Goal: Find specific page/section: Find specific page/section

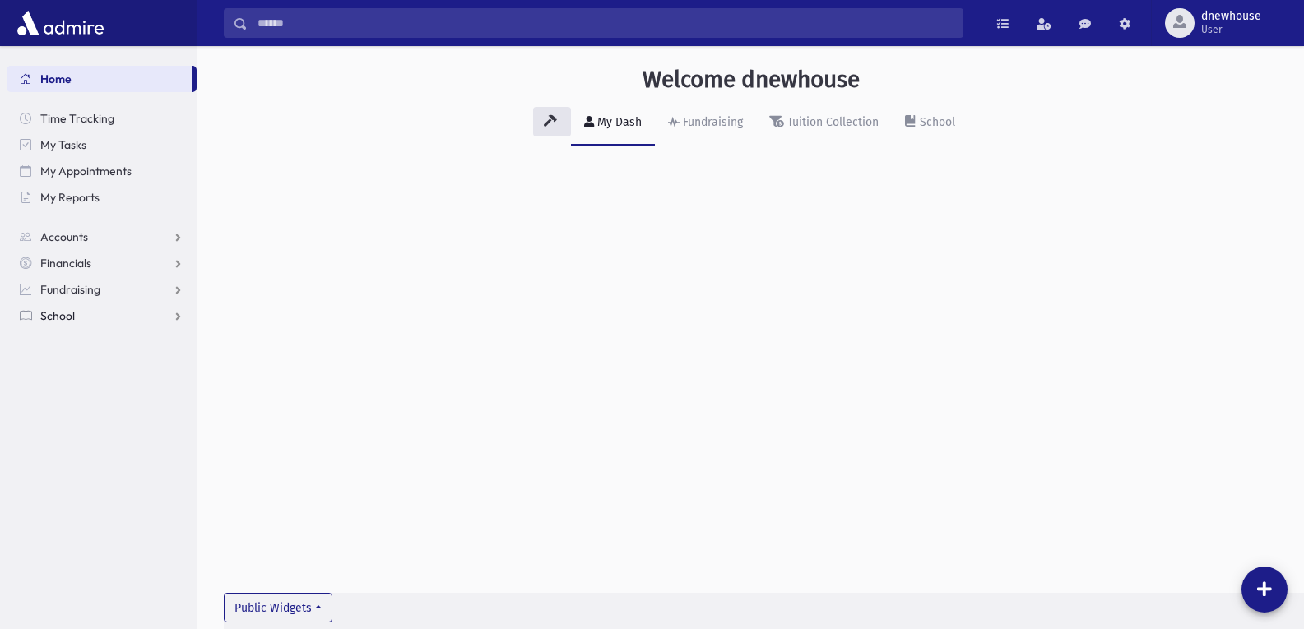
click at [49, 318] on span "School" at bounding box center [57, 316] width 35 height 15
click at [63, 342] on span "Students" at bounding box center [71, 342] width 45 height 15
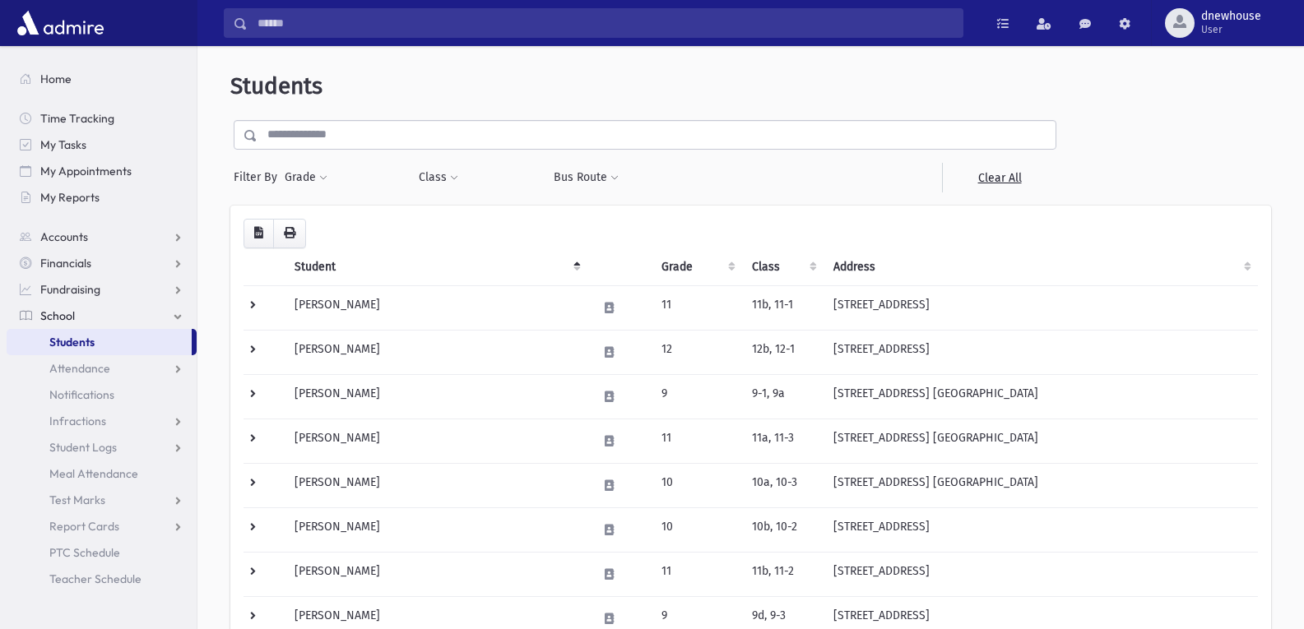
click at [71, 341] on span "Students" at bounding box center [71, 342] width 45 height 15
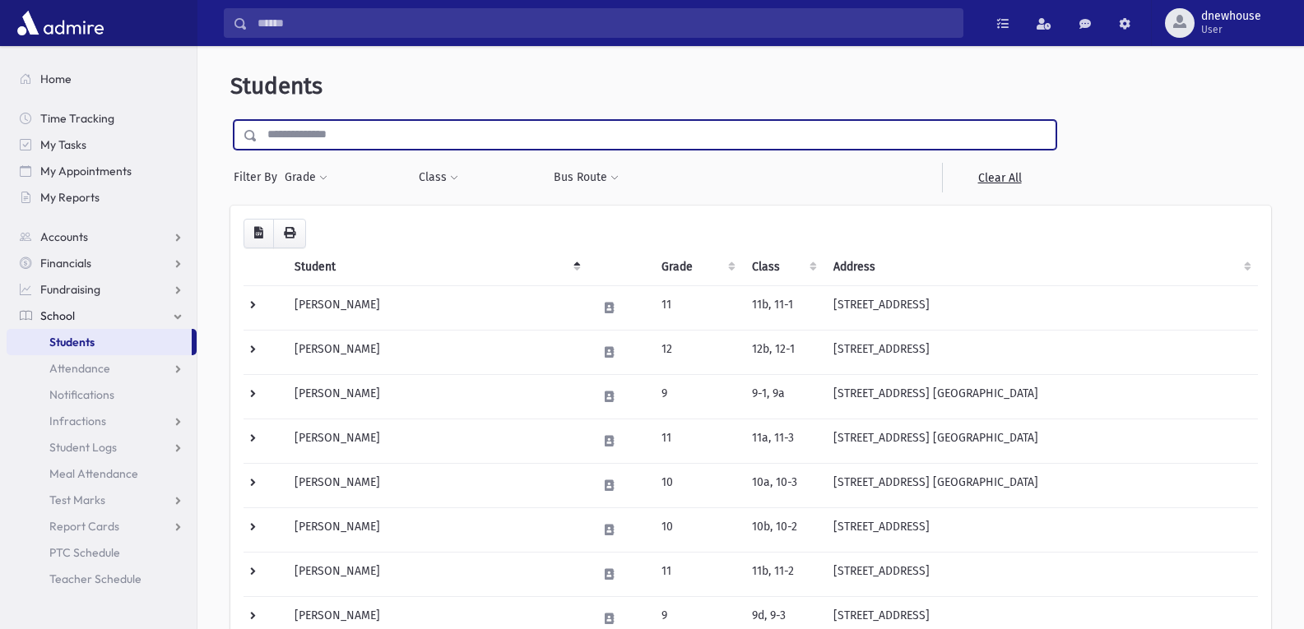
click at [279, 140] on input "text" at bounding box center [657, 135] width 798 height 30
type input "**********"
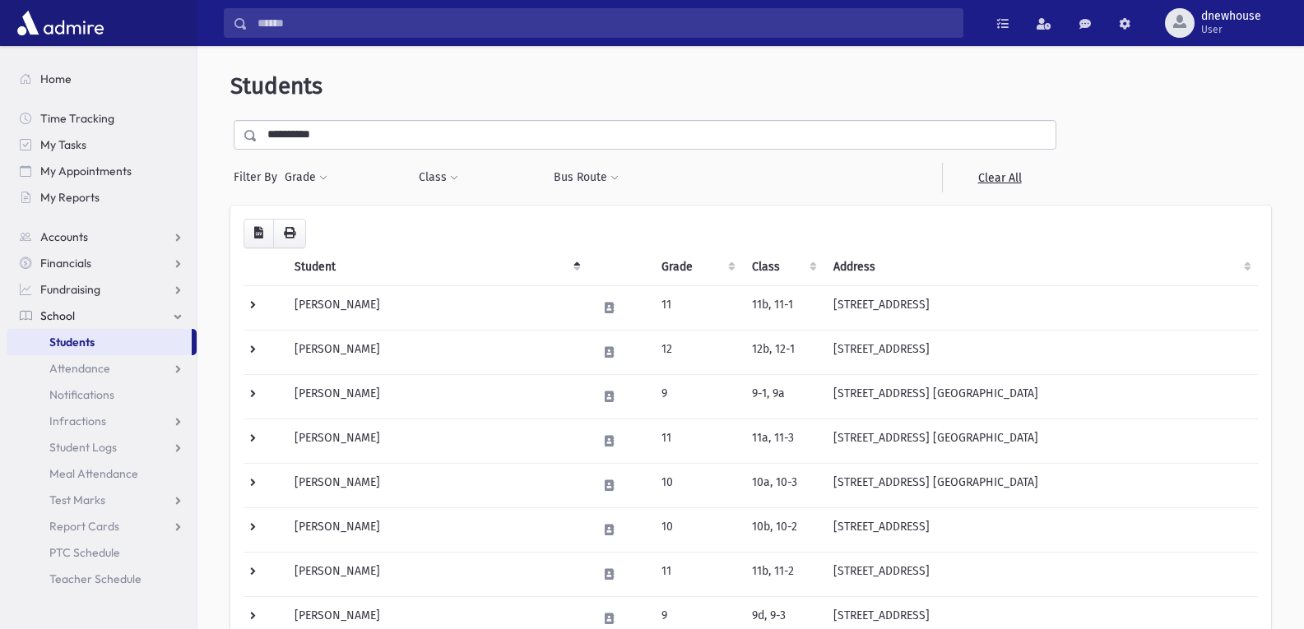
click at [247, 134] on span at bounding box center [250, 136] width 13 height 12
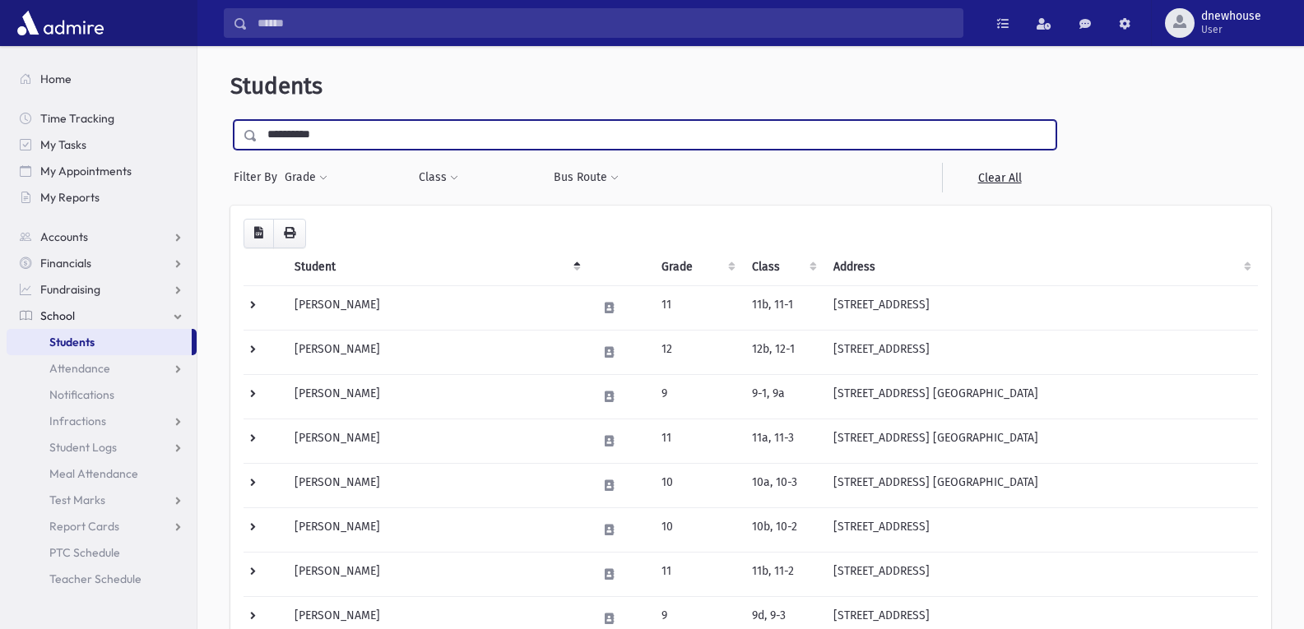
click at [378, 143] on input "**********" at bounding box center [657, 135] width 798 height 30
click at [1032, 134] on input "**********" at bounding box center [657, 135] width 798 height 30
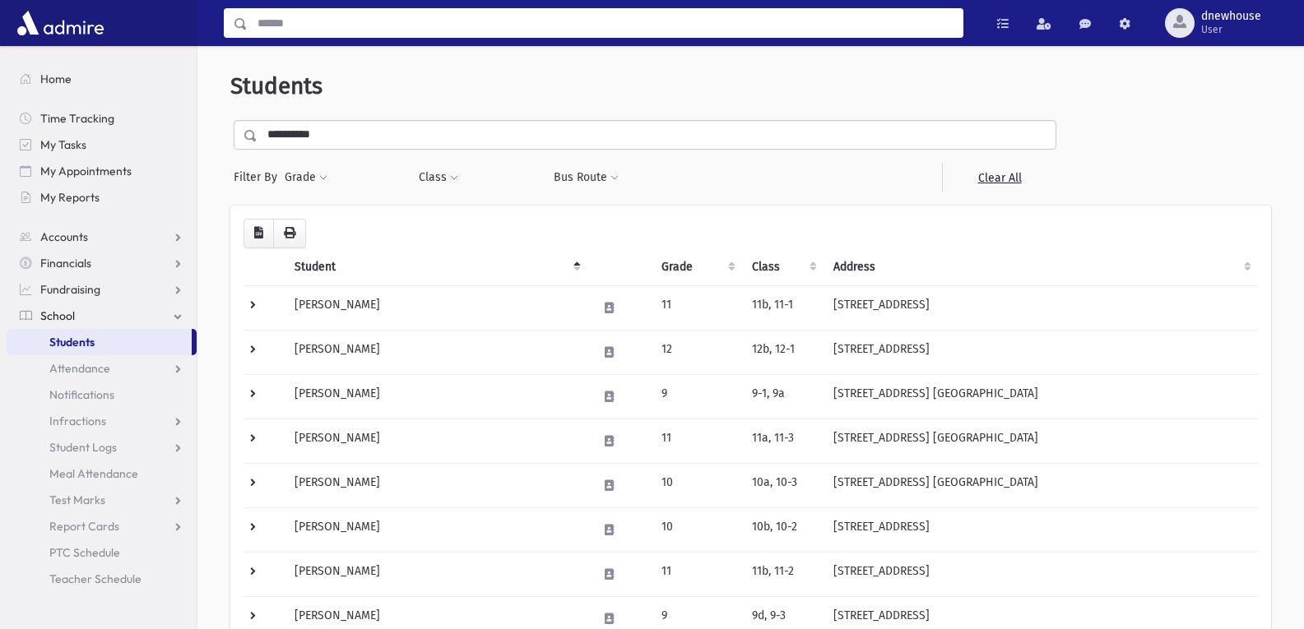
click at [281, 26] on input "Search" at bounding box center [605, 23] width 715 height 30
type input "**********"
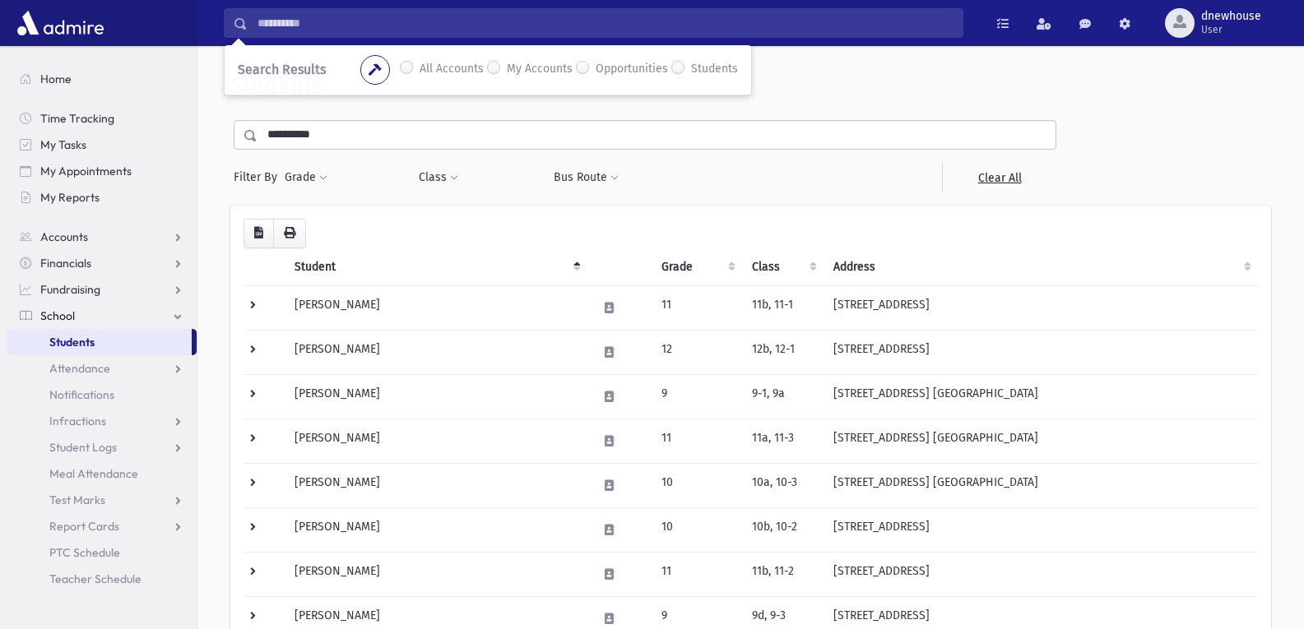
click at [263, 73] on span "Search Results" at bounding box center [282, 70] width 88 height 16
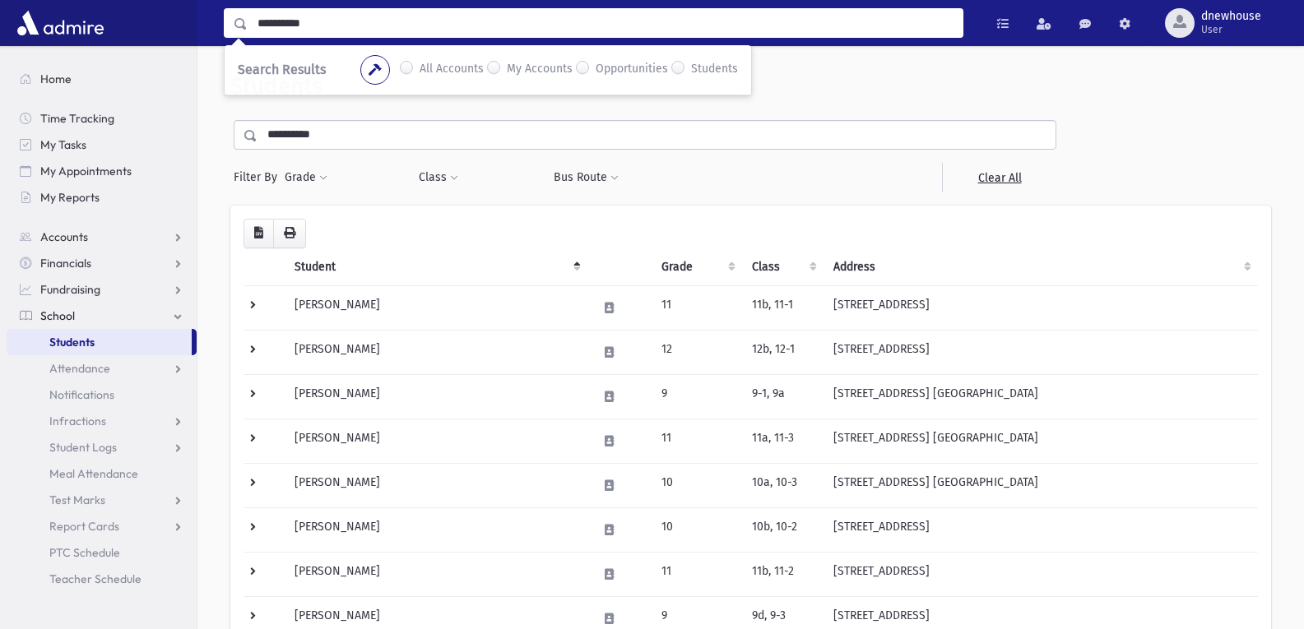
click at [268, 25] on input "**********" at bounding box center [605, 23] width 715 height 30
click at [239, 28] on span at bounding box center [237, 24] width 24 height 30
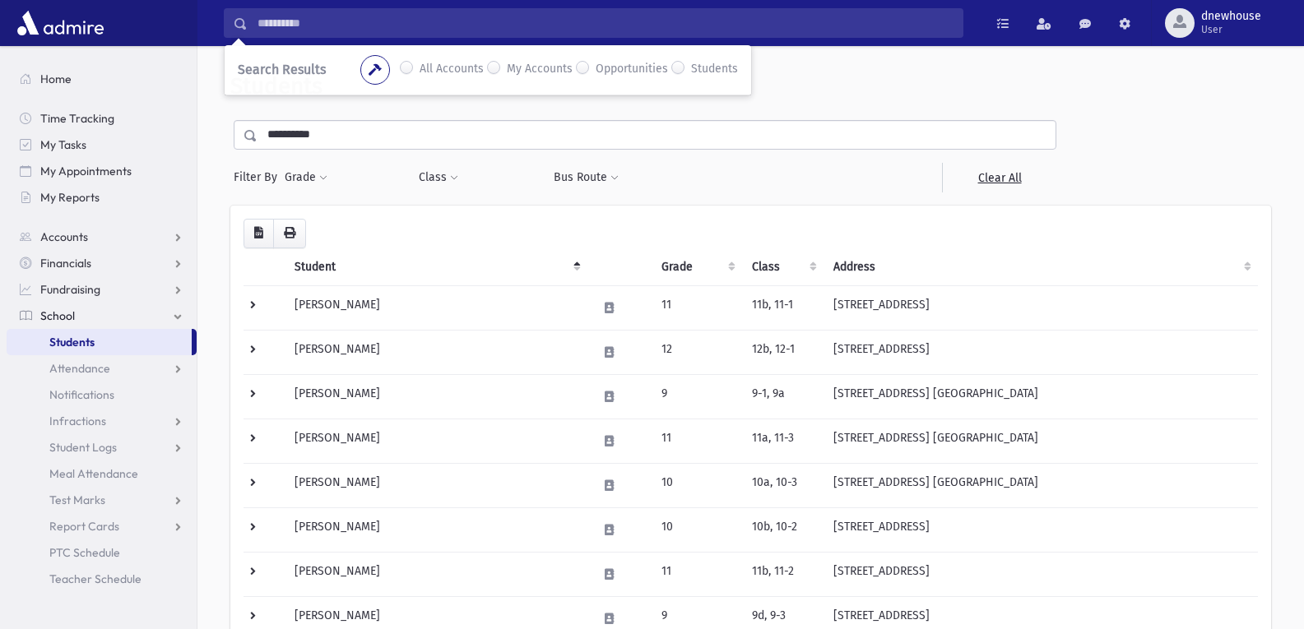
click at [237, 29] on span at bounding box center [240, 24] width 13 height 12
click at [237, 30] on span at bounding box center [237, 24] width 24 height 30
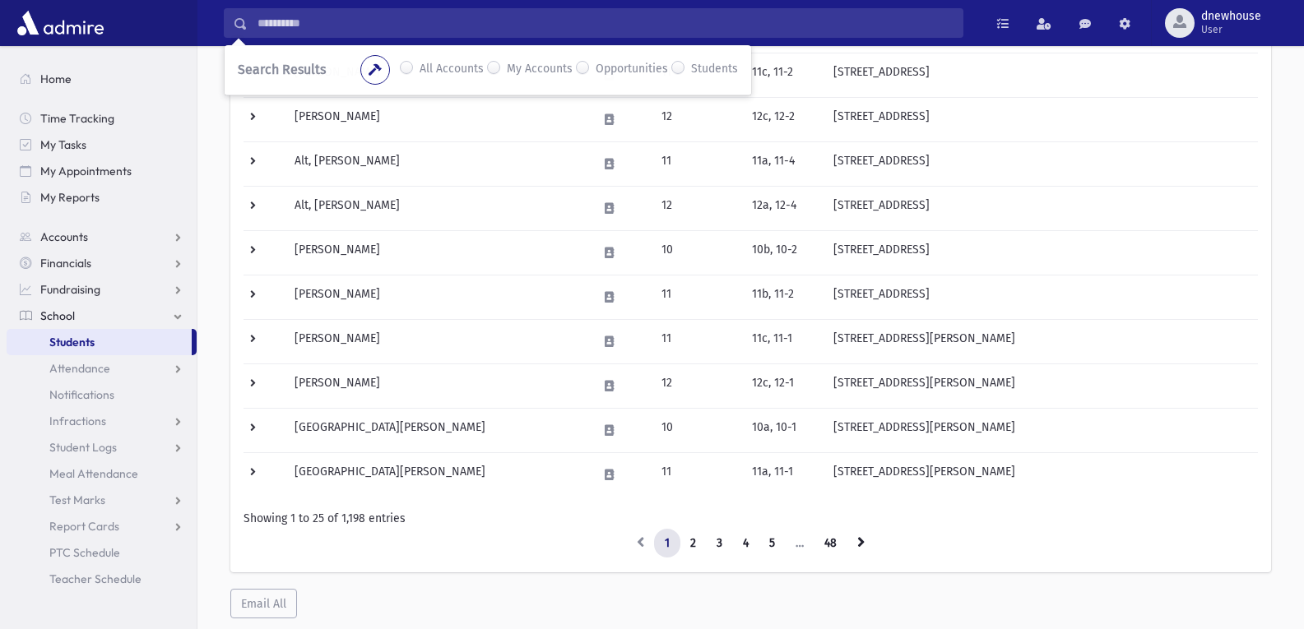
scroll to position [945, 0]
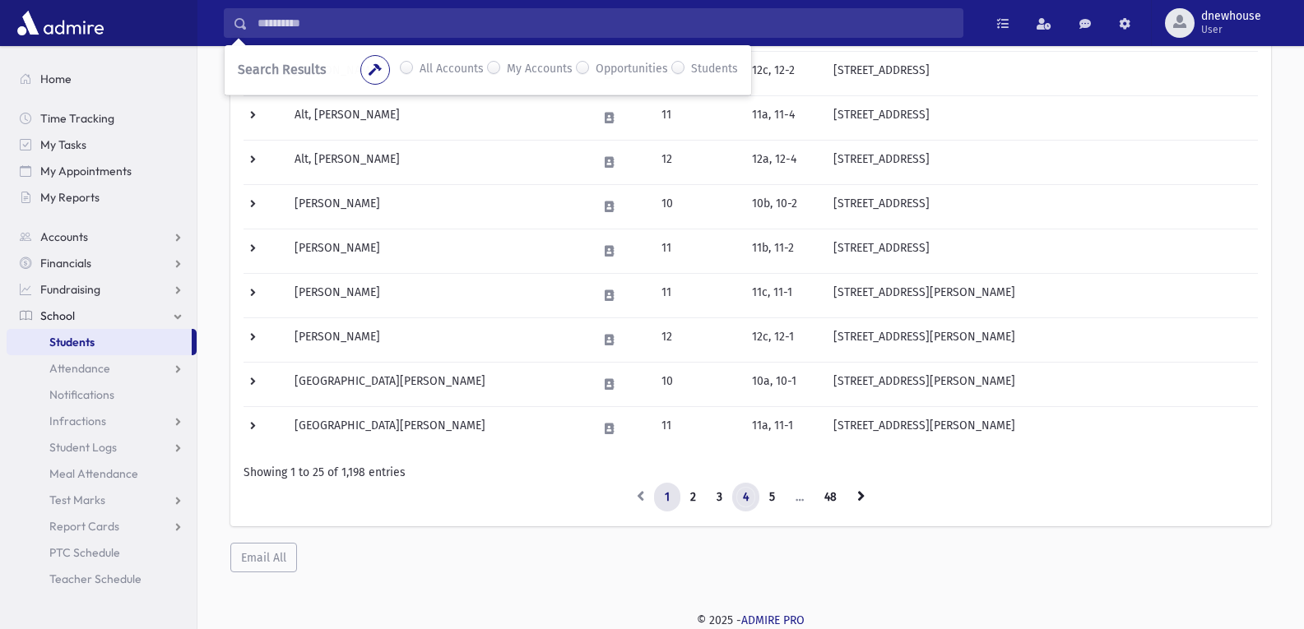
click at [745, 499] on link "4" at bounding box center [745, 498] width 27 height 30
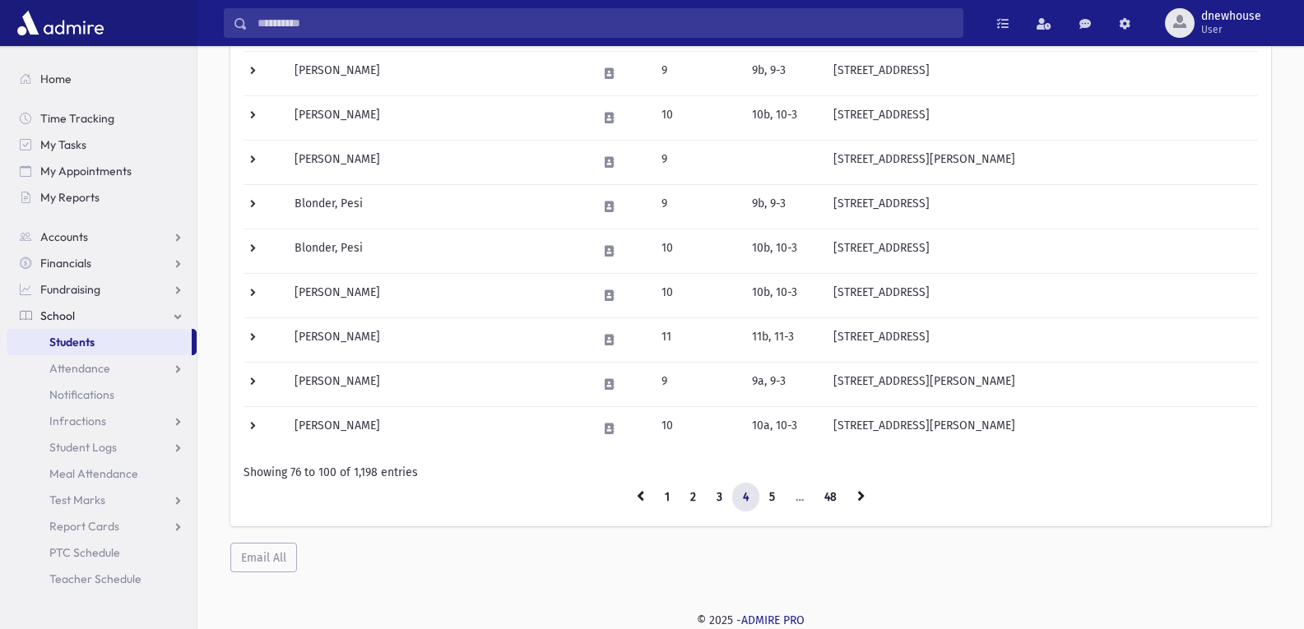
click at [744, 499] on link "4" at bounding box center [745, 498] width 27 height 30
click at [863, 496] on icon at bounding box center [860, 496] width 7 height 12
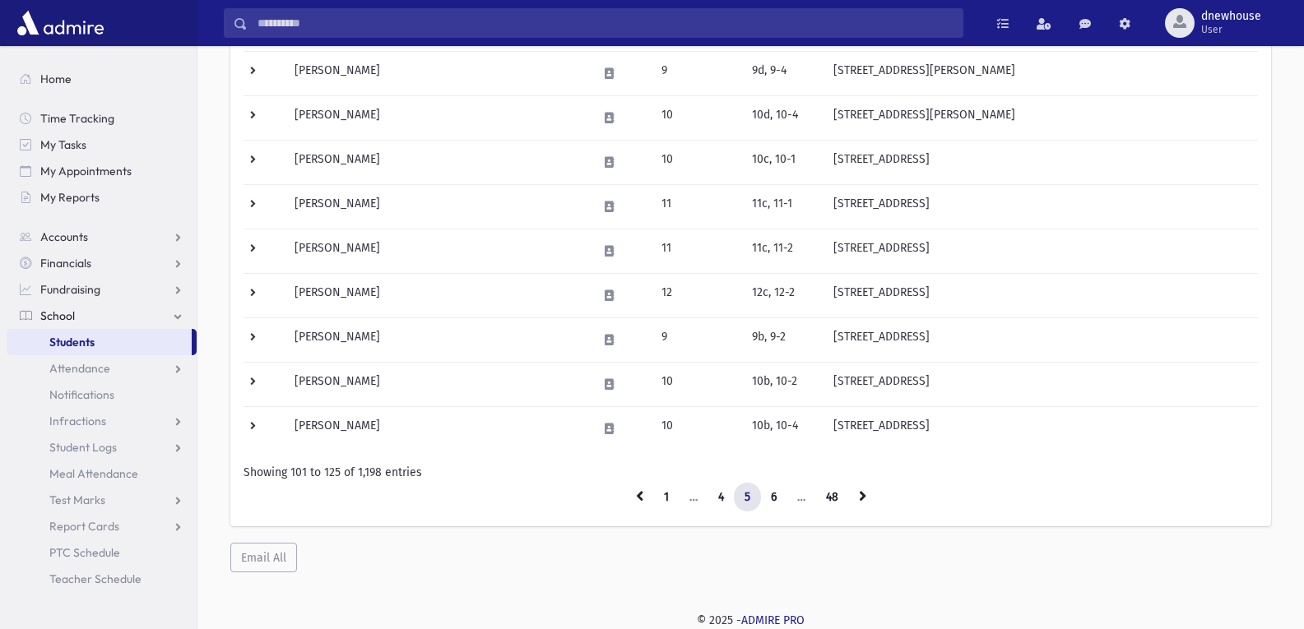
click at [863, 496] on icon at bounding box center [862, 496] width 7 height 12
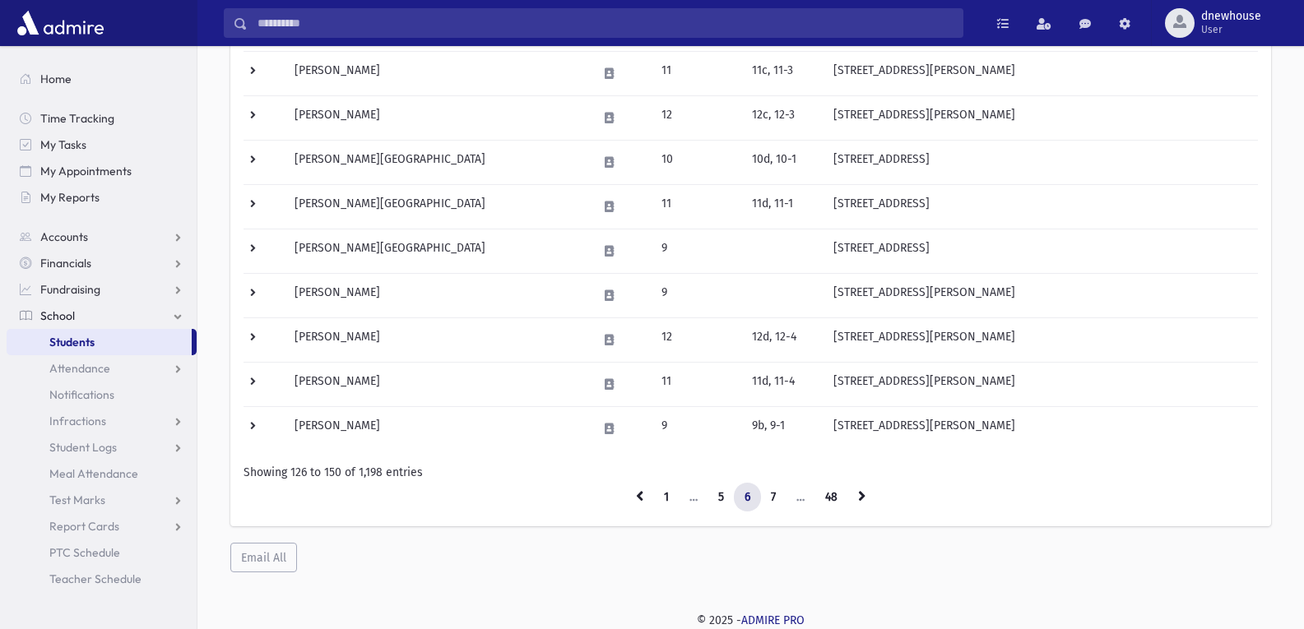
click at [863, 496] on icon at bounding box center [861, 496] width 7 height 12
click at [856, 493] on link at bounding box center [861, 498] width 29 height 30
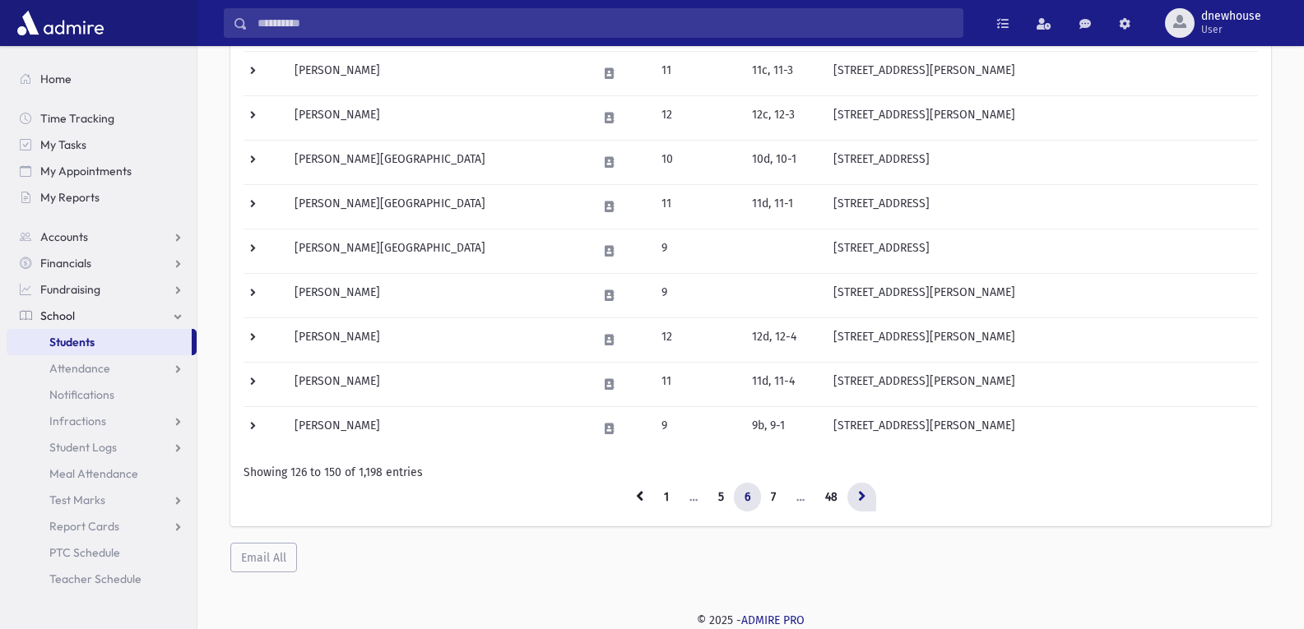
click at [856, 493] on link at bounding box center [861, 498] width 29 height 30
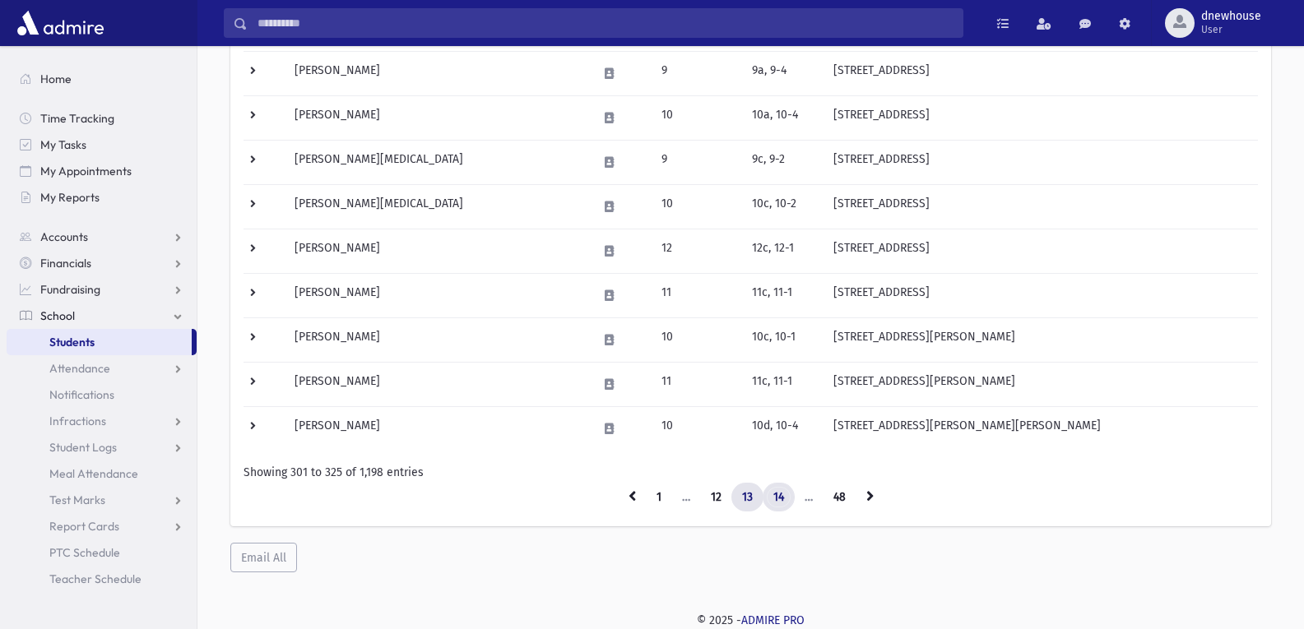
click at [772, 500] on link "14" at bounding box center [779, 498] width 32 height 30
click at [877, 499] on link at bounding box center [870, 498] width 29 height 30
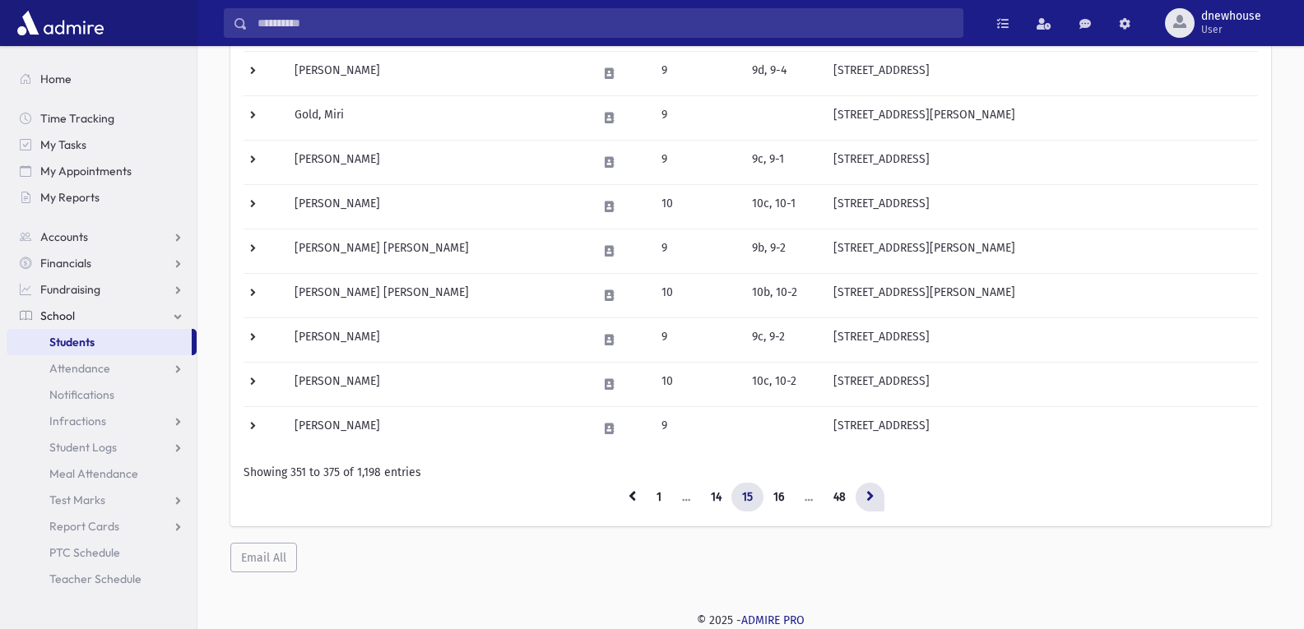
click at [867, 493] on icon at bounding box center [869, 496] width 7 height 12
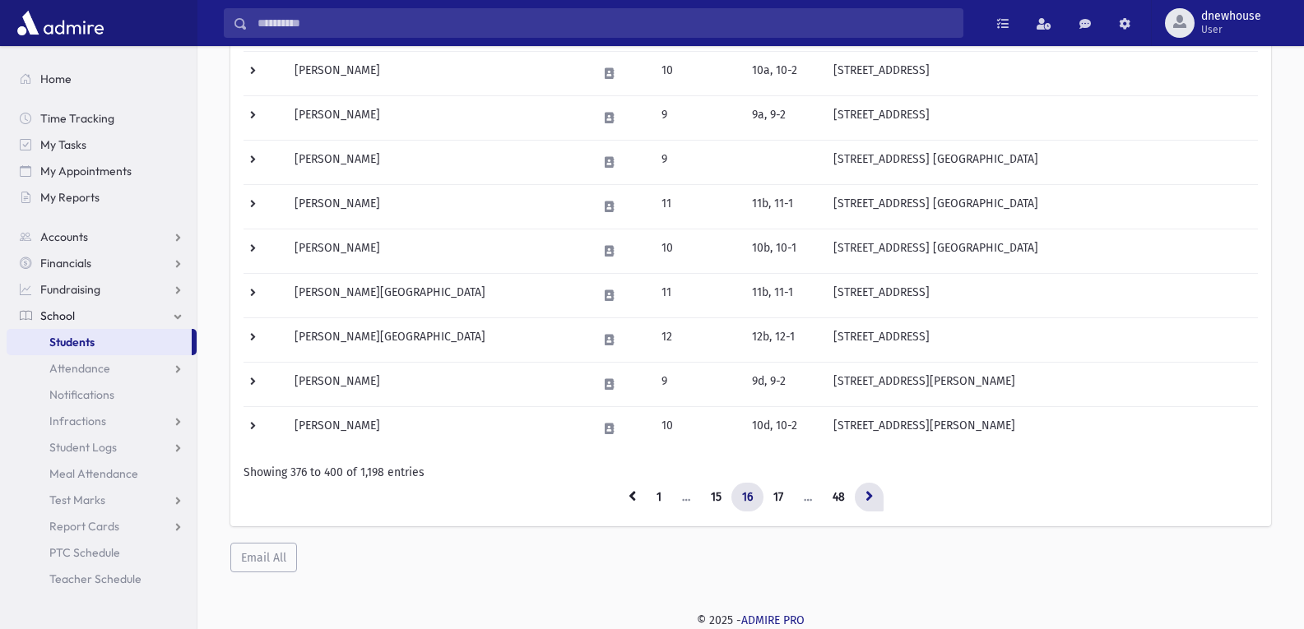
click at [873, 493] on icon at bounding box center [868, 496] width 7 height 12
click at [782, 497] on link "18" at bounding box center [778, 498] width 33 height 30
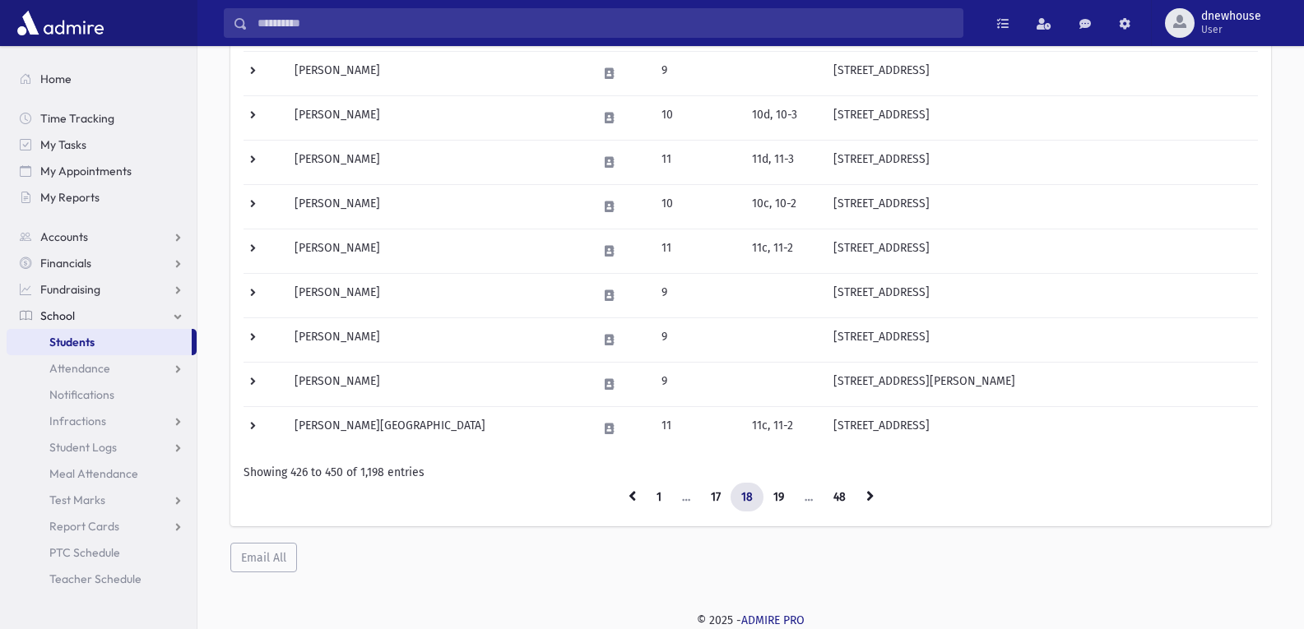
click at [782, 497] on link "19" at bounding box center [779, 498] width 32 height 30
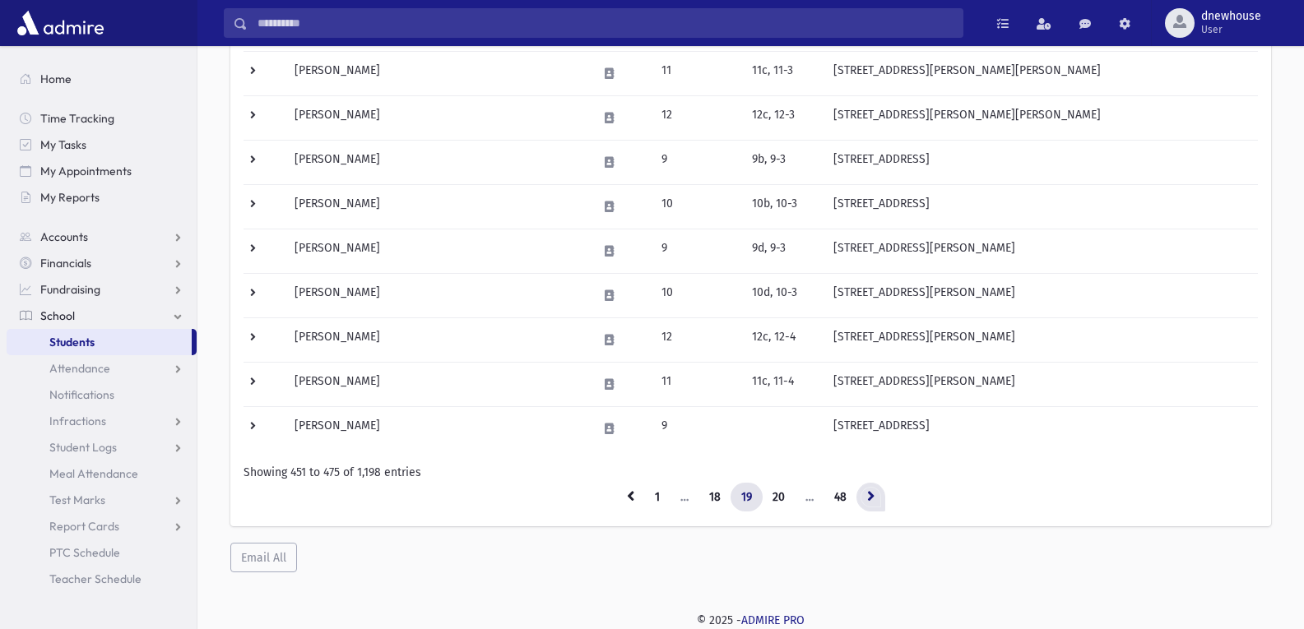
click at [870, 496] on icon at bounding box center [870, 496] width 7 height 12
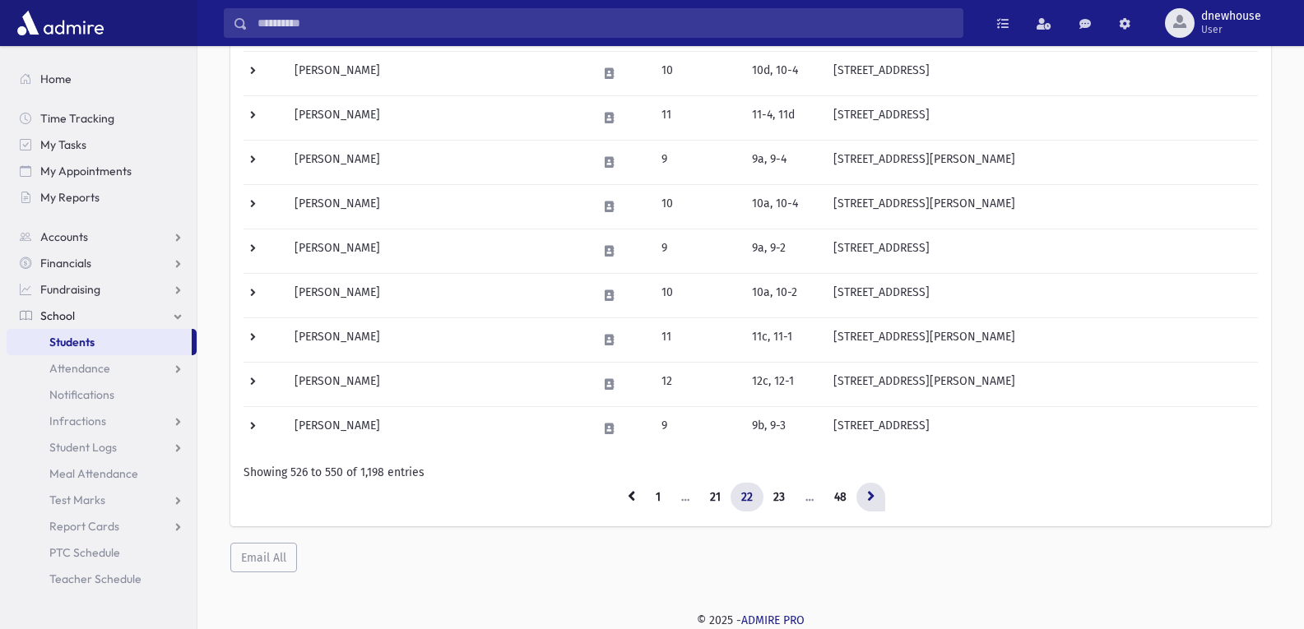
click at [873, 501] on icon at bounding box center [870, 496] width 7 height 12
click at [873, 499] on icon at bounding box center [870, 496] width 7 height 12
click at [840, 494] on link "48" at bounding box center [841, 498] width 34 height 30
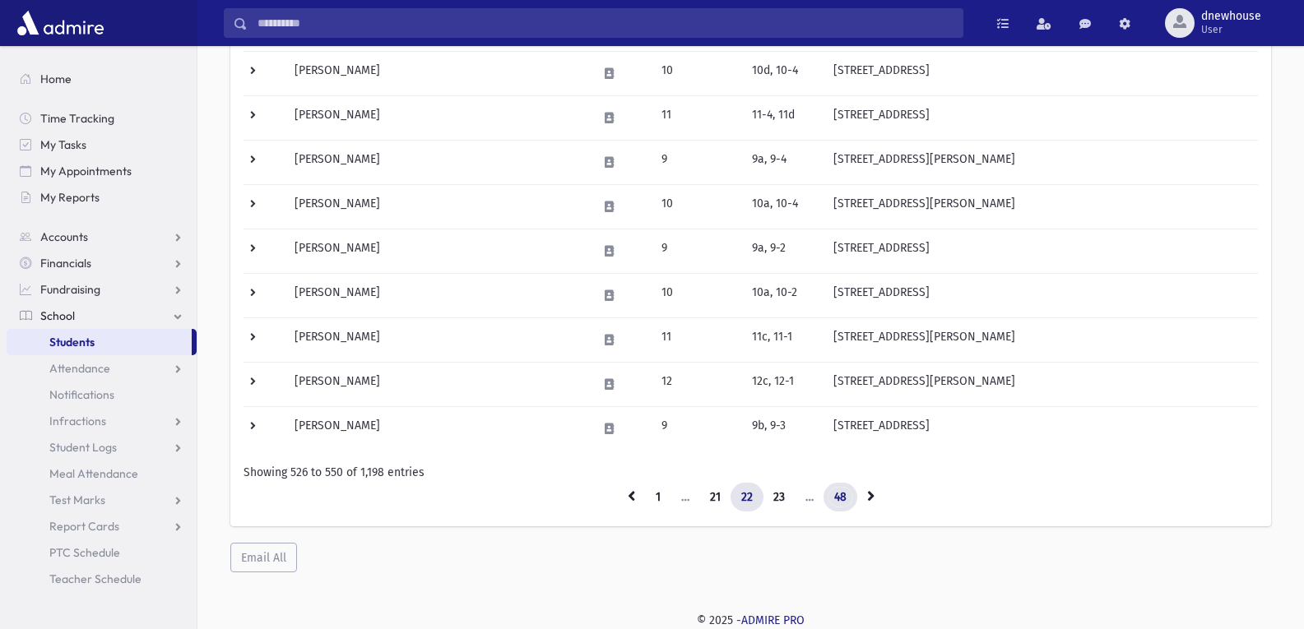
click at [840, 494] on link "48" at bounding box center [841, 498] width 34 height 30
click at [768, 490] on link "23" at bounding box center [779, 498] width 33 height 30
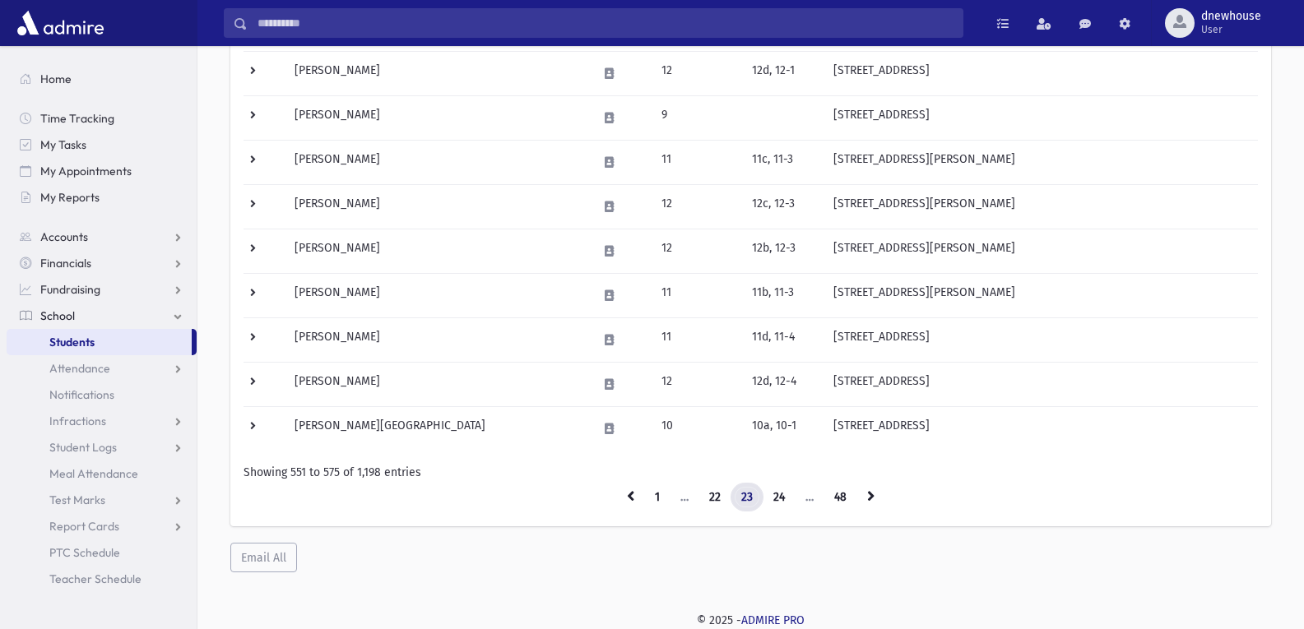
click at [745, 487] on link "23" at bounding box center [747, 498] width 33 height 30
click at [745, 488] on link "23" at bounding box center [747, 498] width 33 height 30
click at [745, 490] on link "23" at bounding box center [747, 498] width 33 height 30
click at [786, 498] on link "24" at bounding box center [779, 498] width 33 height 30
click at [776, 498] on link "24" at bounding box center [779, 498] width 33 height 30
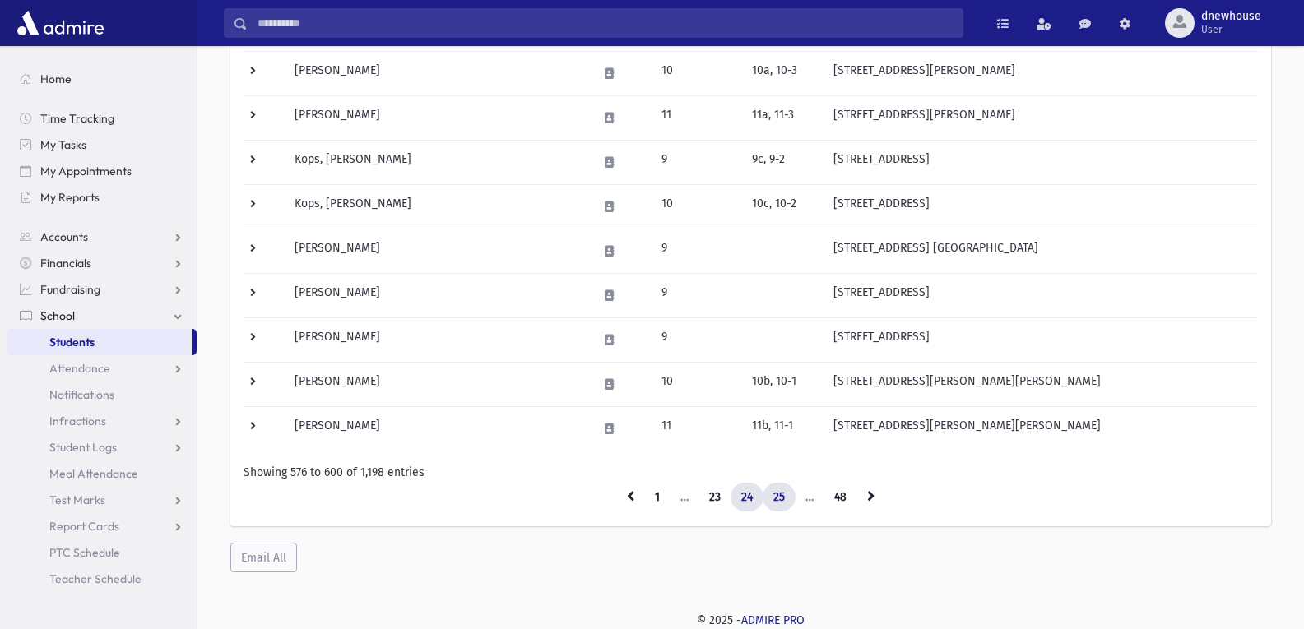
click at [792, 498] on link "25" at bounding box center [779, 498] width 33 height 30
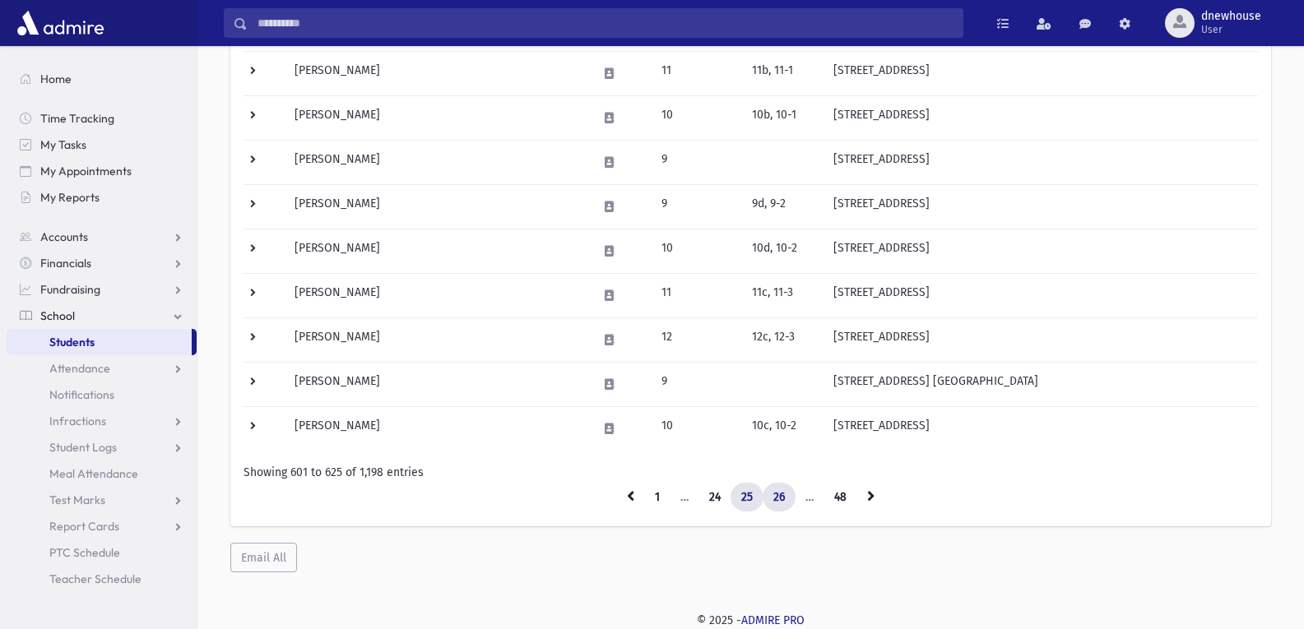
click at [768, 498] on link "26" at bounding box center [779, 498] width 33 height 30
click at [777, 495] on link "27" at bounding box center [779, 498] width 32 height 30
click at [777, 495] on link "28" at bounding box center [779, 498] width 34 height 30
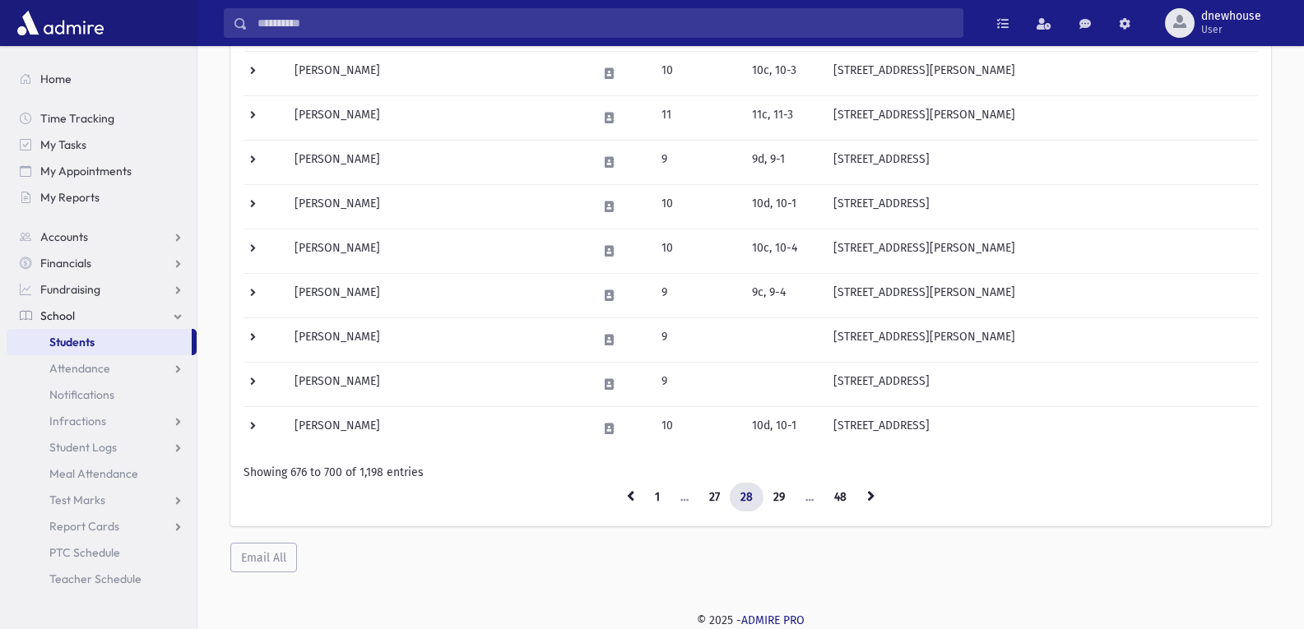
click at [777, 495] on link "29" at bounding box center [779, 498] width 33 height 30
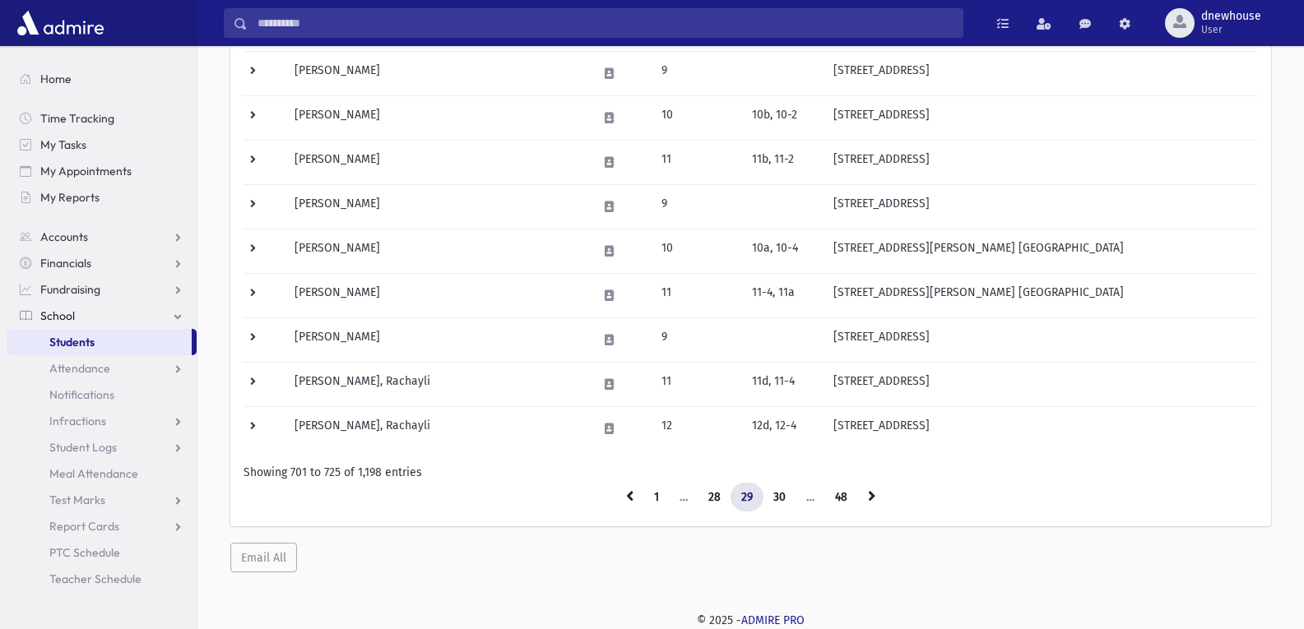
click at [777, 495] on link "30" at bounding box center [780, 498] width 34 height 30
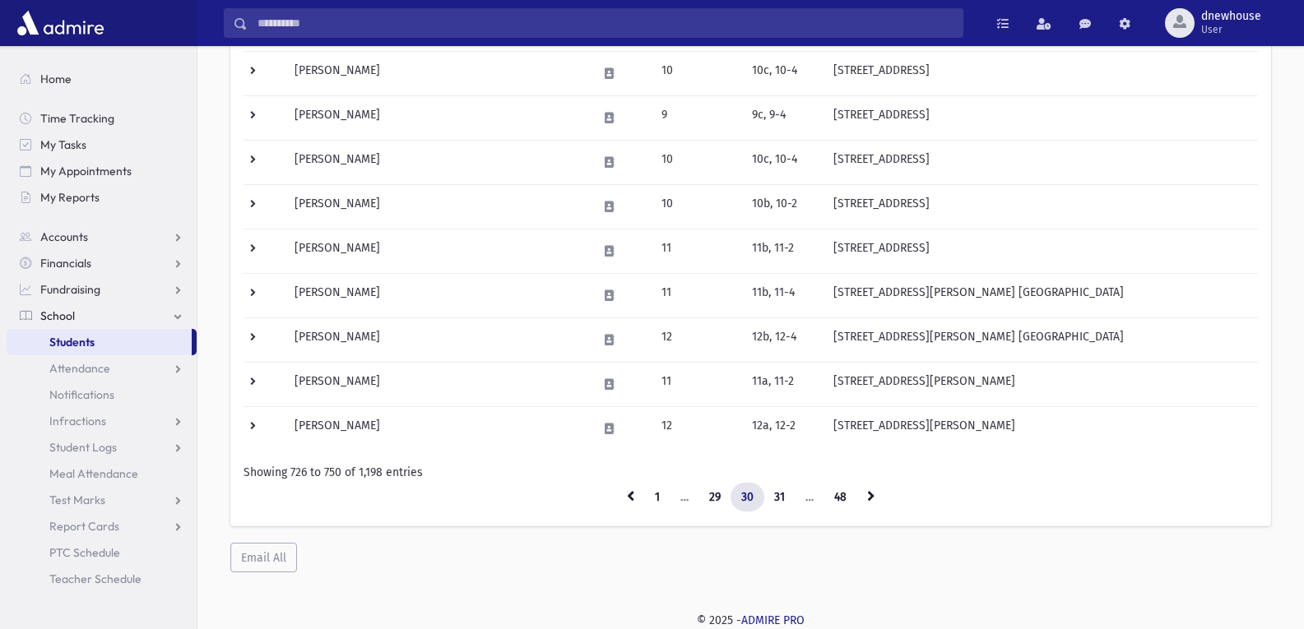
click at [767, 495] on link "31" at bounding box center [779, 498] width 32 height 30
click at [767, 495] on link "32" at bounding box center [779, 498] width 33 height 30
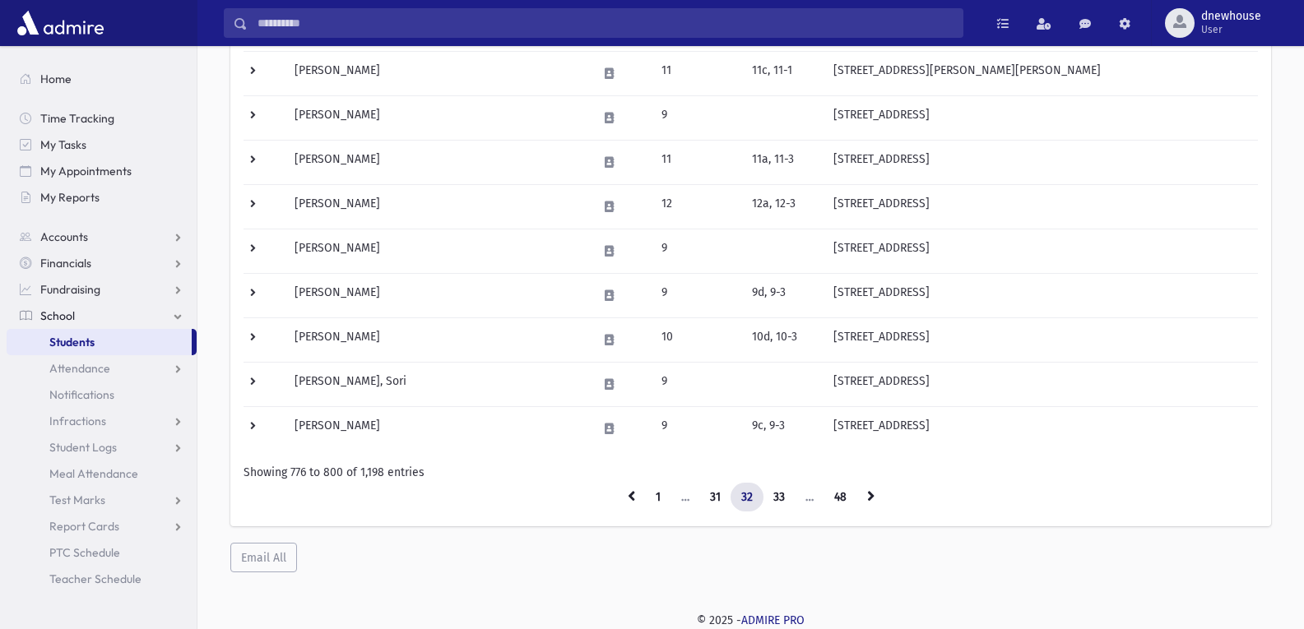
click at [767, 495] on link "33" at bounding box center [779, 498] width 33 height 30
click at [782, 493] on link "34" at bounding box center [779, 498] width 33 height 30
click at [770, 494] on link "35" at bounding box center [779, 498] width 33 height 30
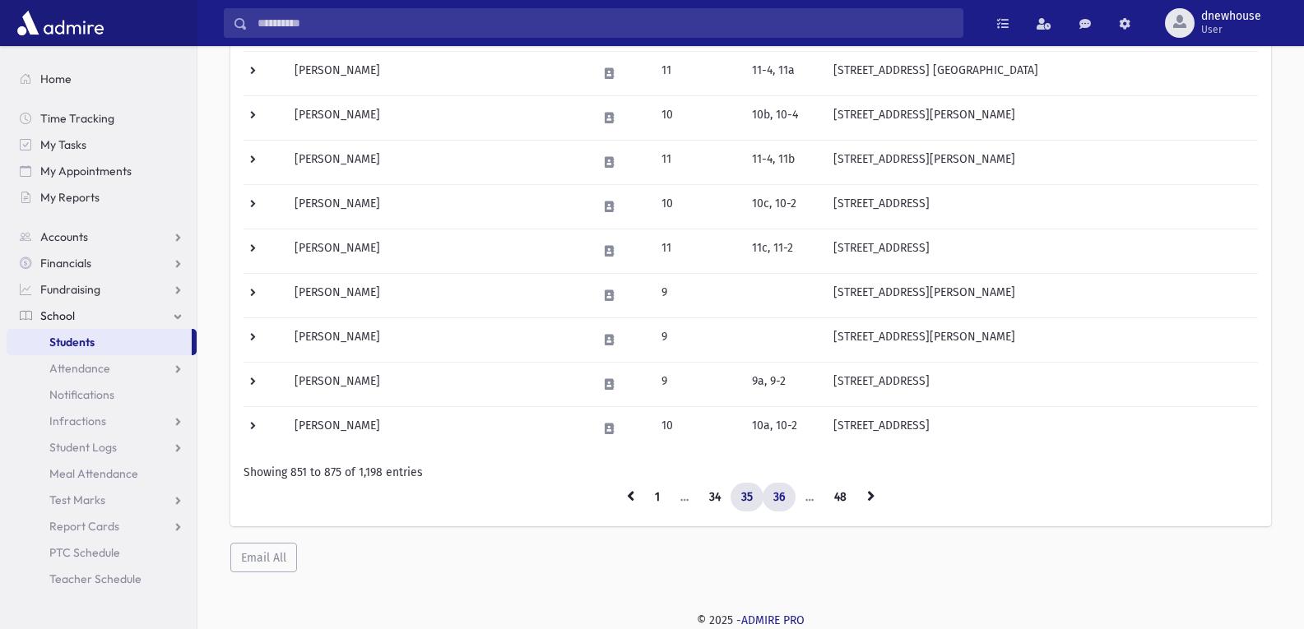
click at [775, 494] on link "36" at bounding box center [779, 498] width 33 height 30
click at [777, 494] on link "37" at bounding box center [779, 498] width 32 height 30
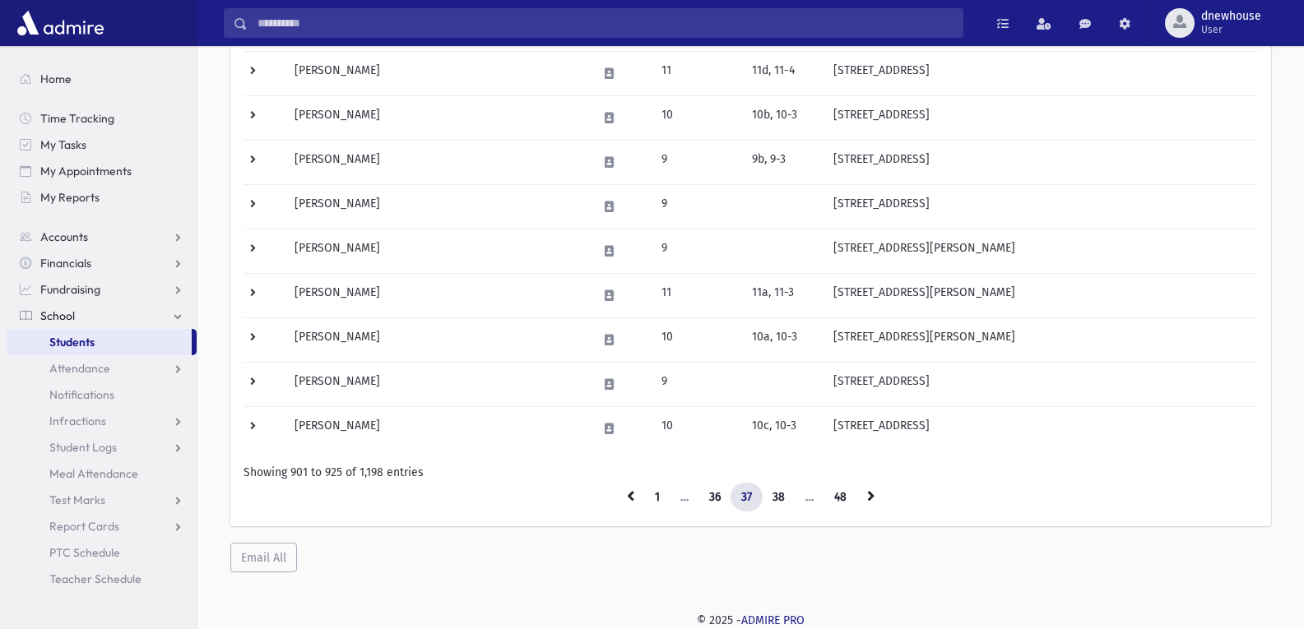
click at [777, 494] on link "38" at bounding box center [779, 498] width 34 height 30
click at [777, 494] on link "39" at bounding box center [779, 498] width 33 height 30
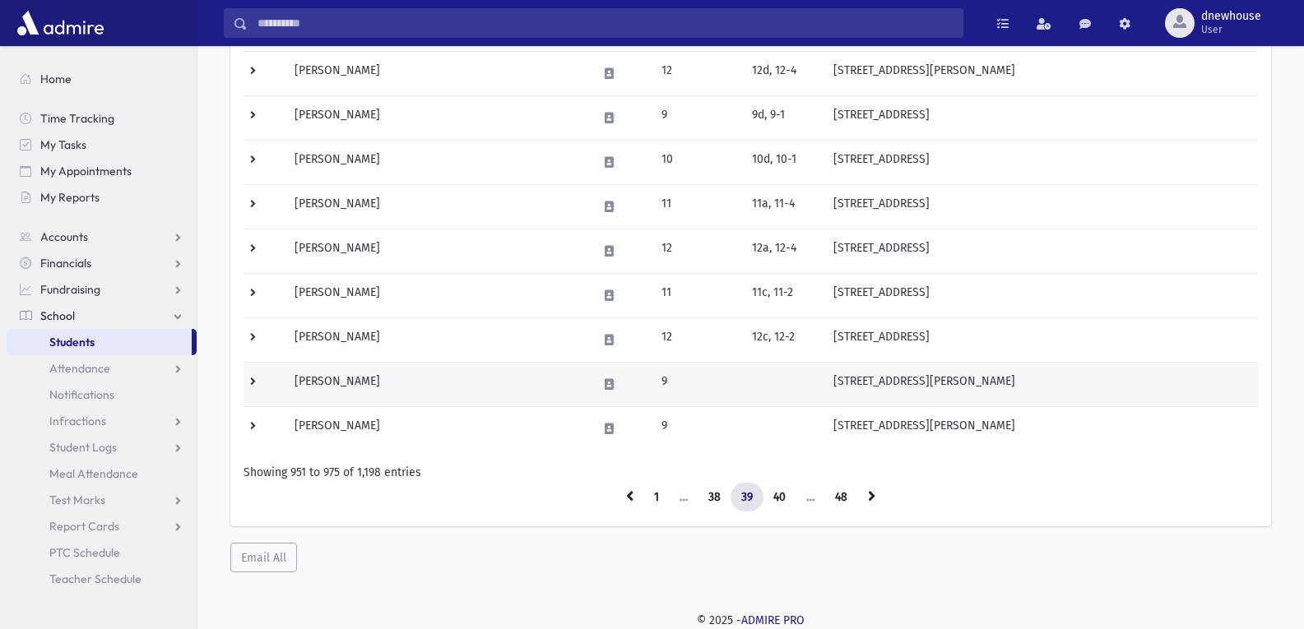
click at [426, 387] on td "Schwartz, Rivky" at bounding box center [437, 384] width 304 height 44
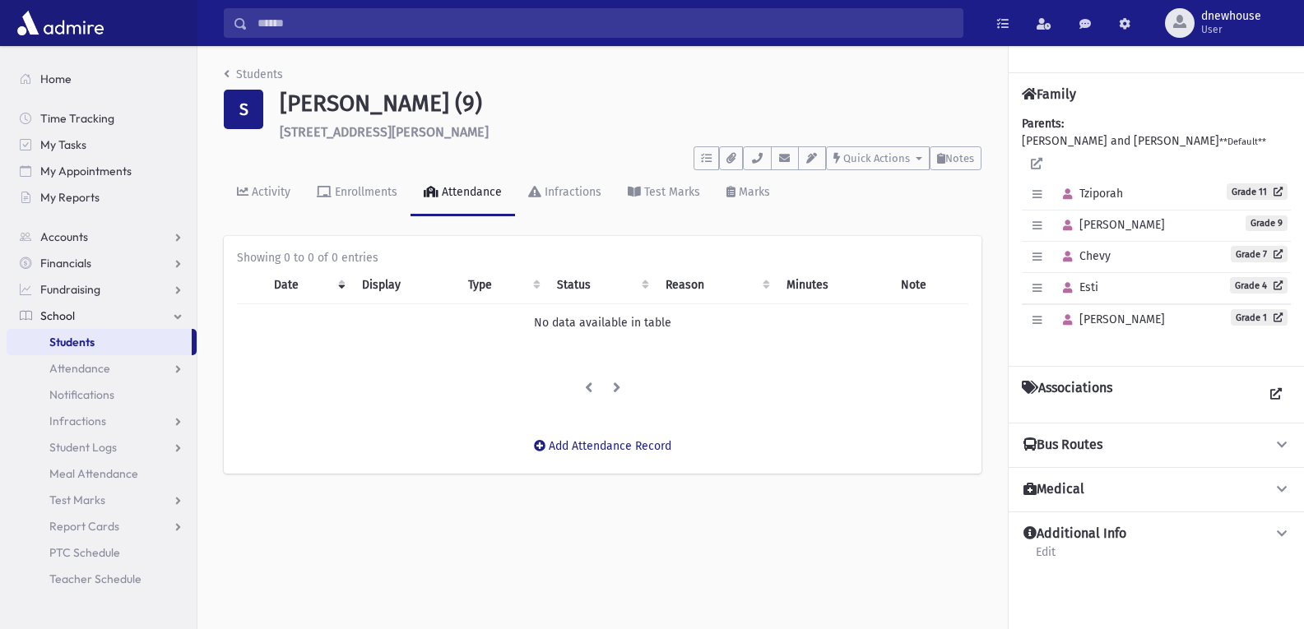
click at [1188, 225] on div "Edit Individual Delete Individual Set Primary Rivky Grade 9" at bounding box center [1156, 226] width 269 height 31
click at [1277, 225] on span "Grade 9" at bounding box center [1267, 224] width 42 height 16
click at [1112, 221] on div "Edit Individual Delete Individual Set Primary Rivky Grade 9" at bounding box center [1156, 226] width 269 height 31
click at [1047, 98] on h4 "Family" at bounding box center [1049, 94] width 54 height 16
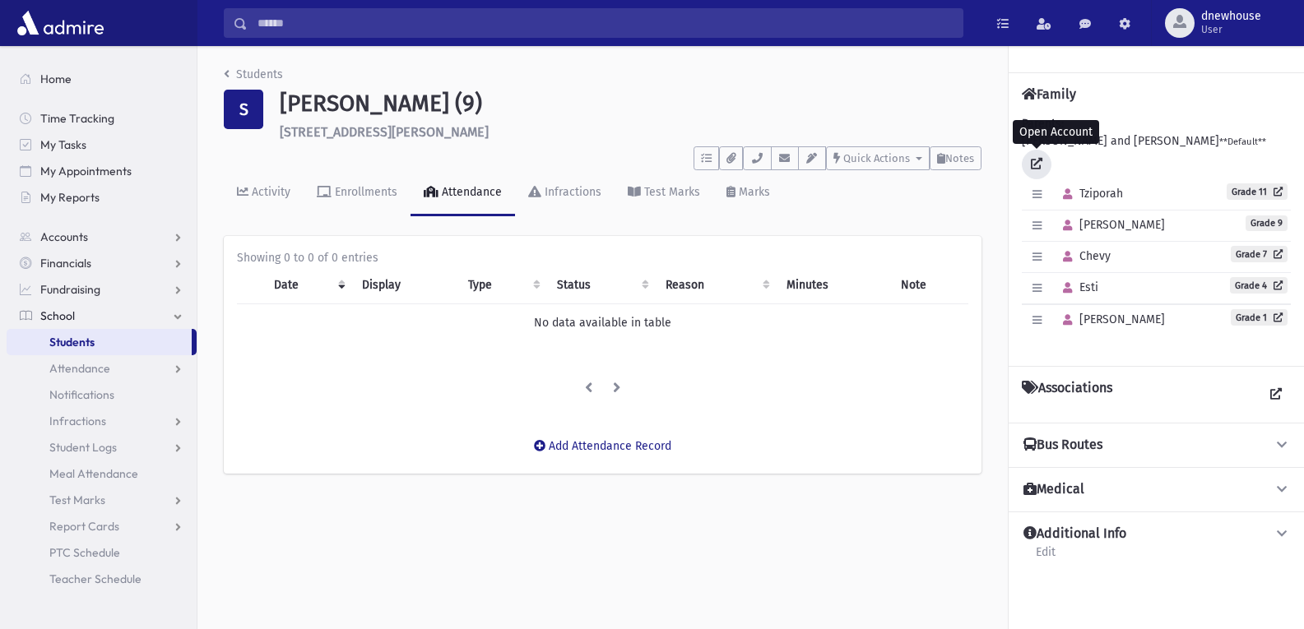
click at [1040, 154] on link at bounding box center [1037, 165] width 30 height 30
